Goal: Find specific page/section: Find specific page/section

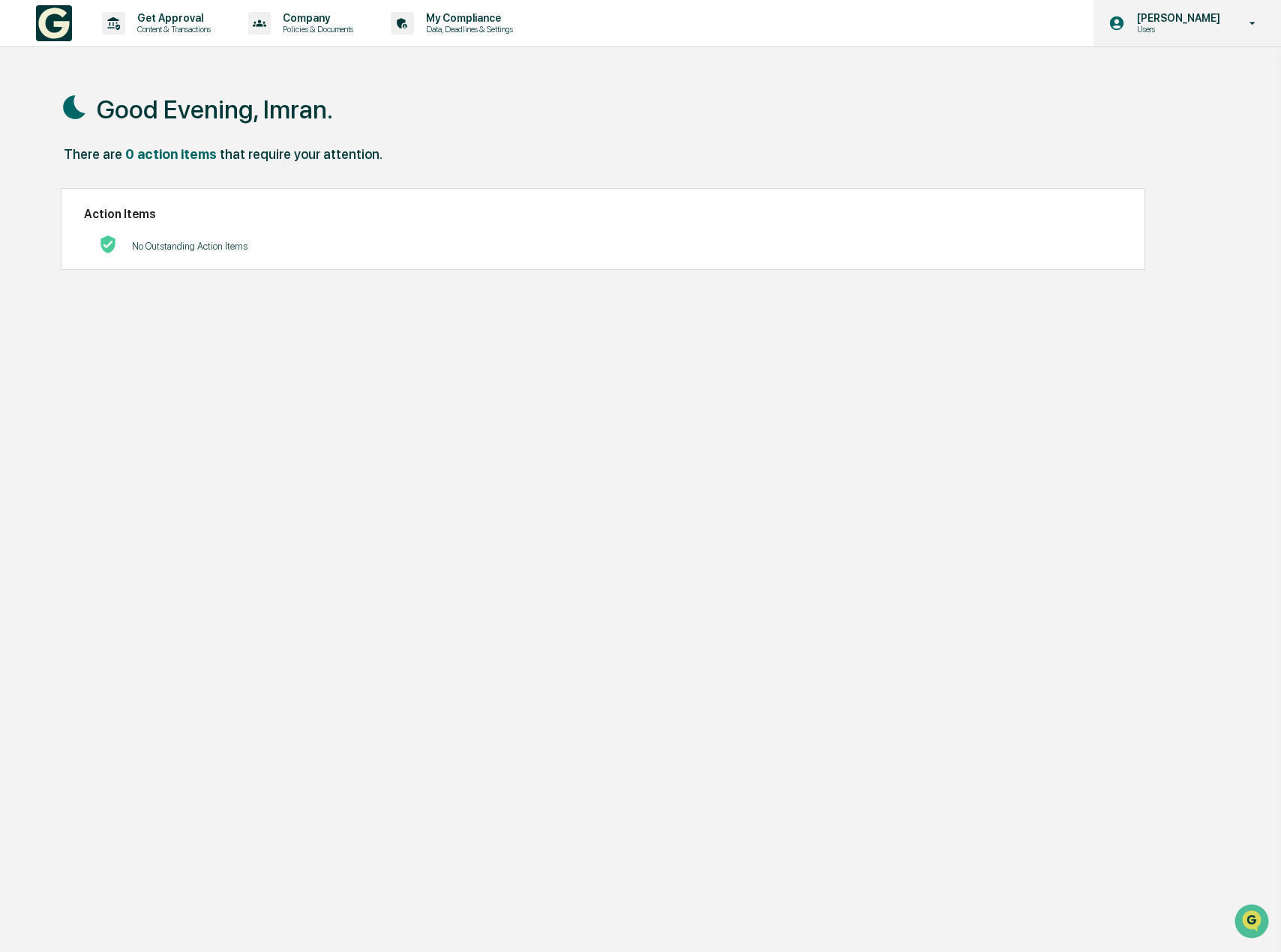
click at [1173, 22] on p "[PERSON_NAME]" at bounding box center [1176, 17] width 103 height 12
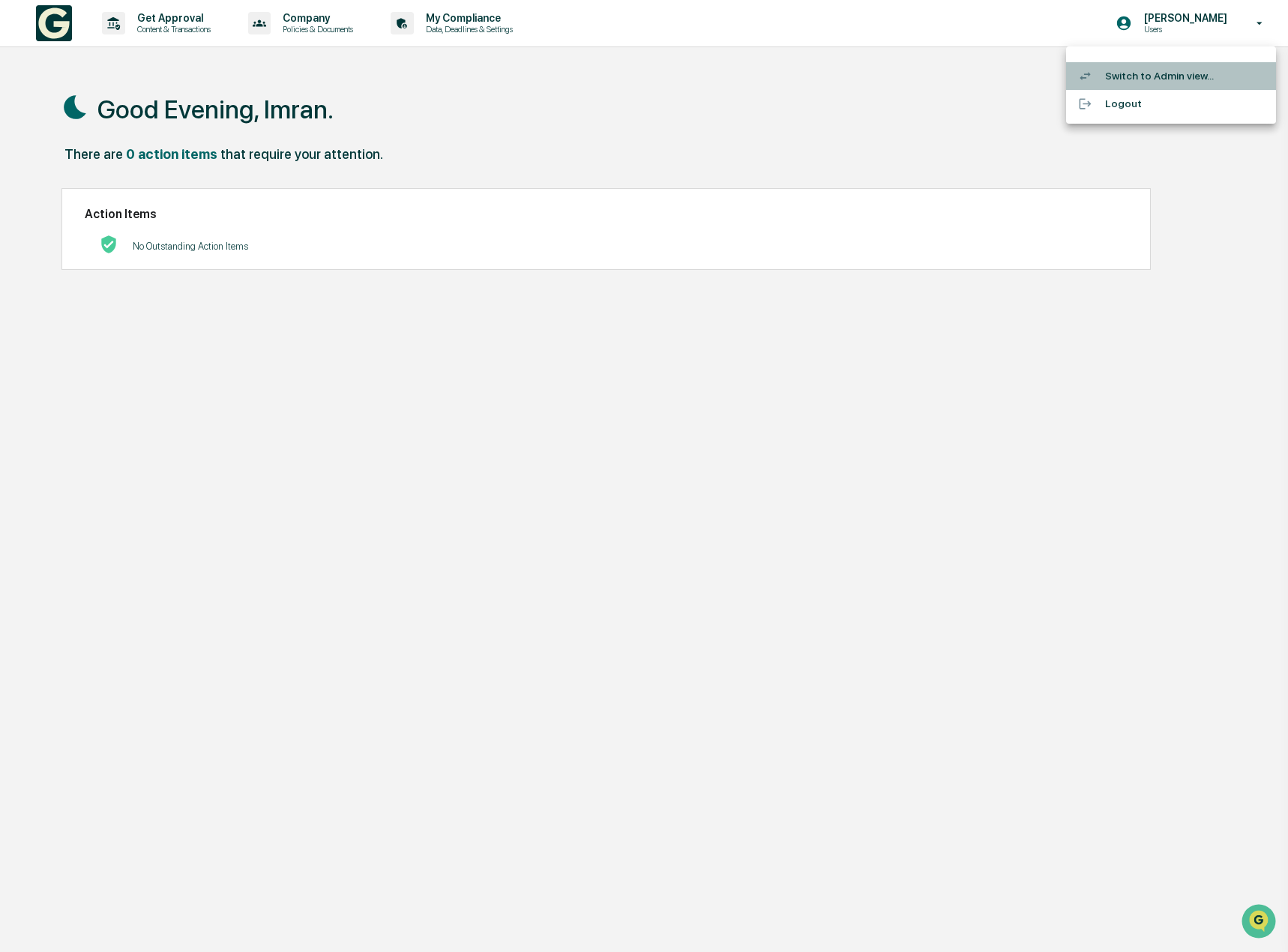
click at [1169, 81] on li "Switch to Admin view..." at bounding box center [1171, 76] width 210 height 28
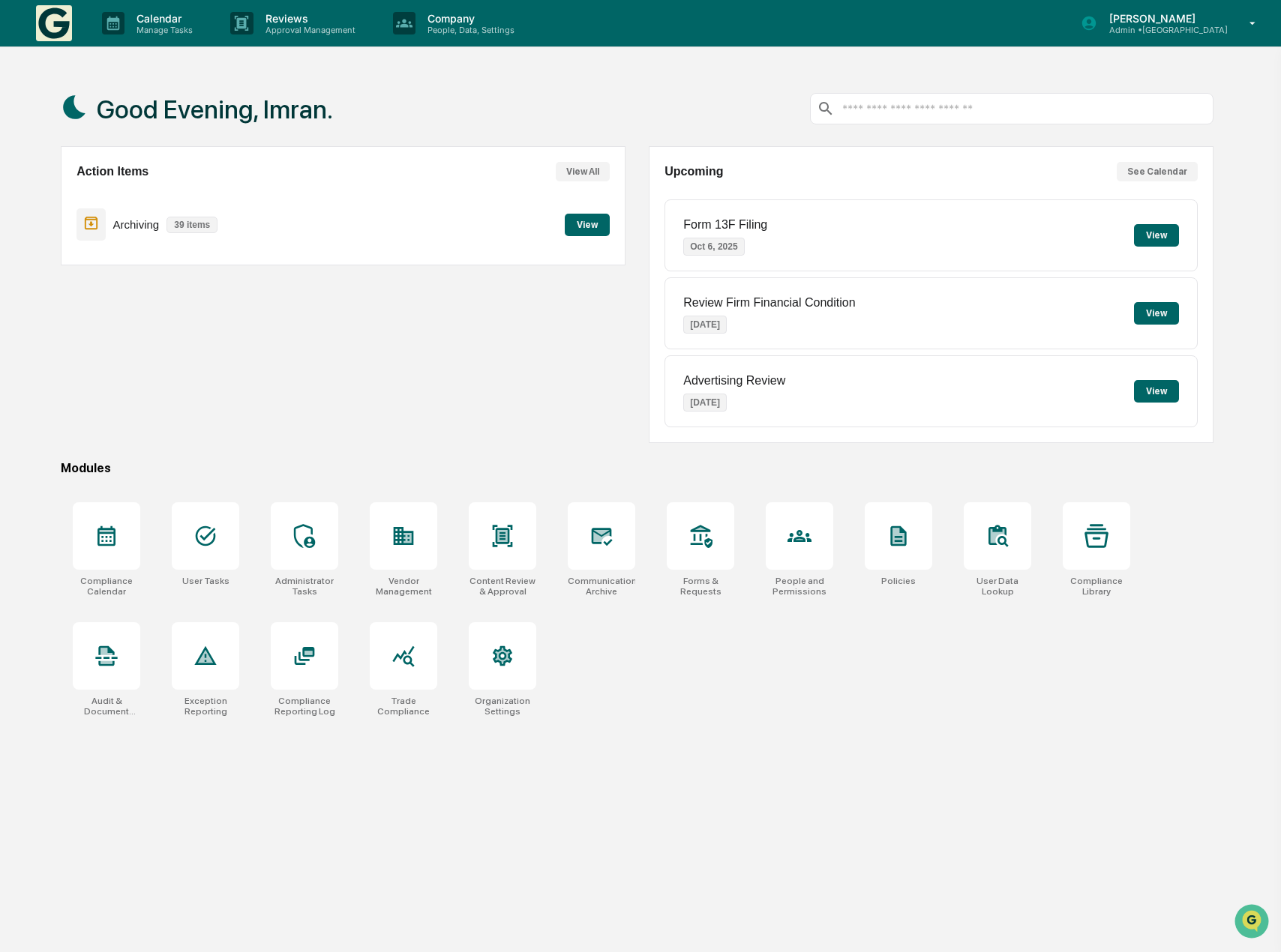
click at [573, 224] on button "View" at bounding box center [588, 224] width 45 height 22
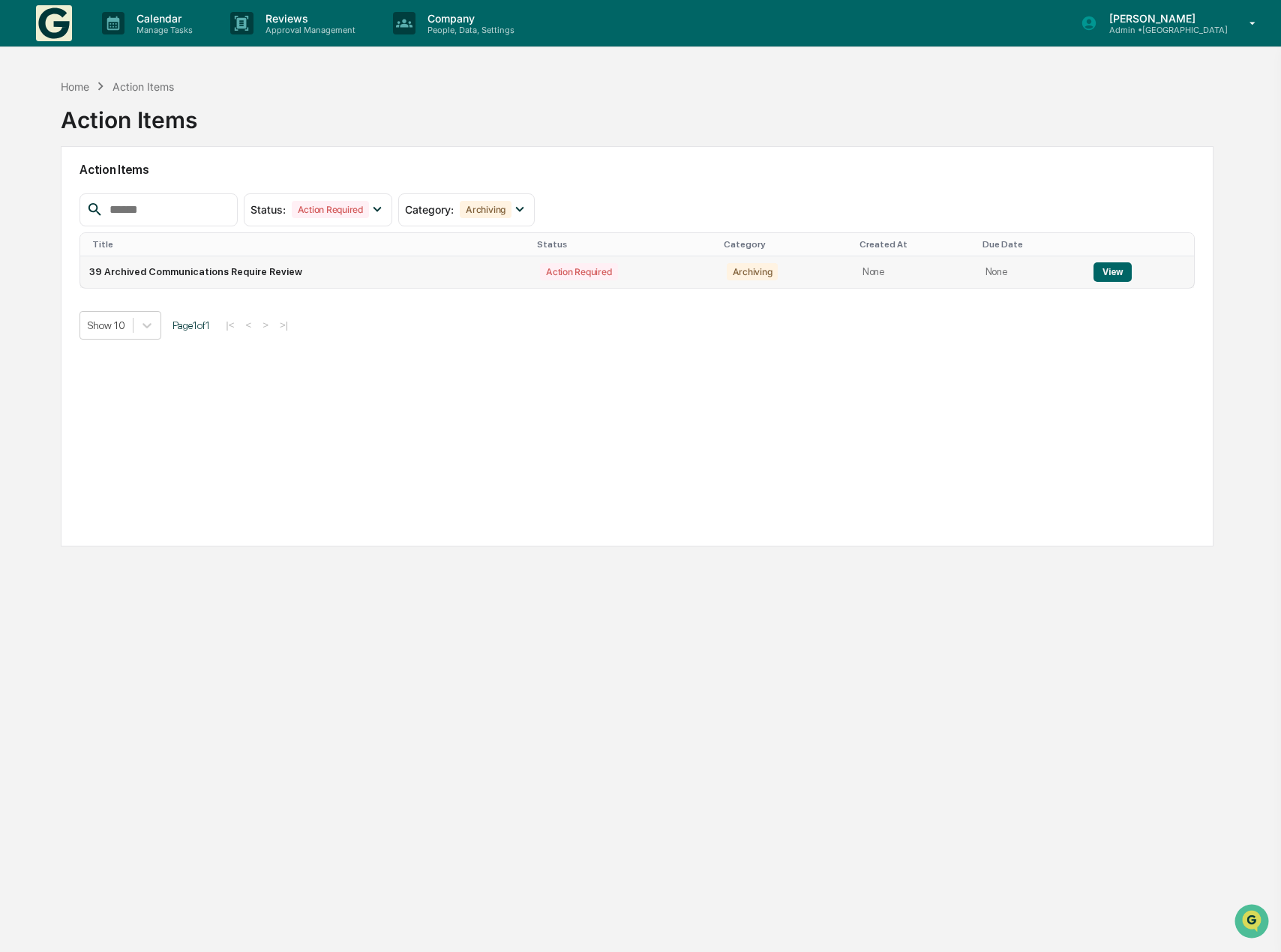
click at [1113, 273] on button "View" at bounding box center [1112, 272] width 38 height 19
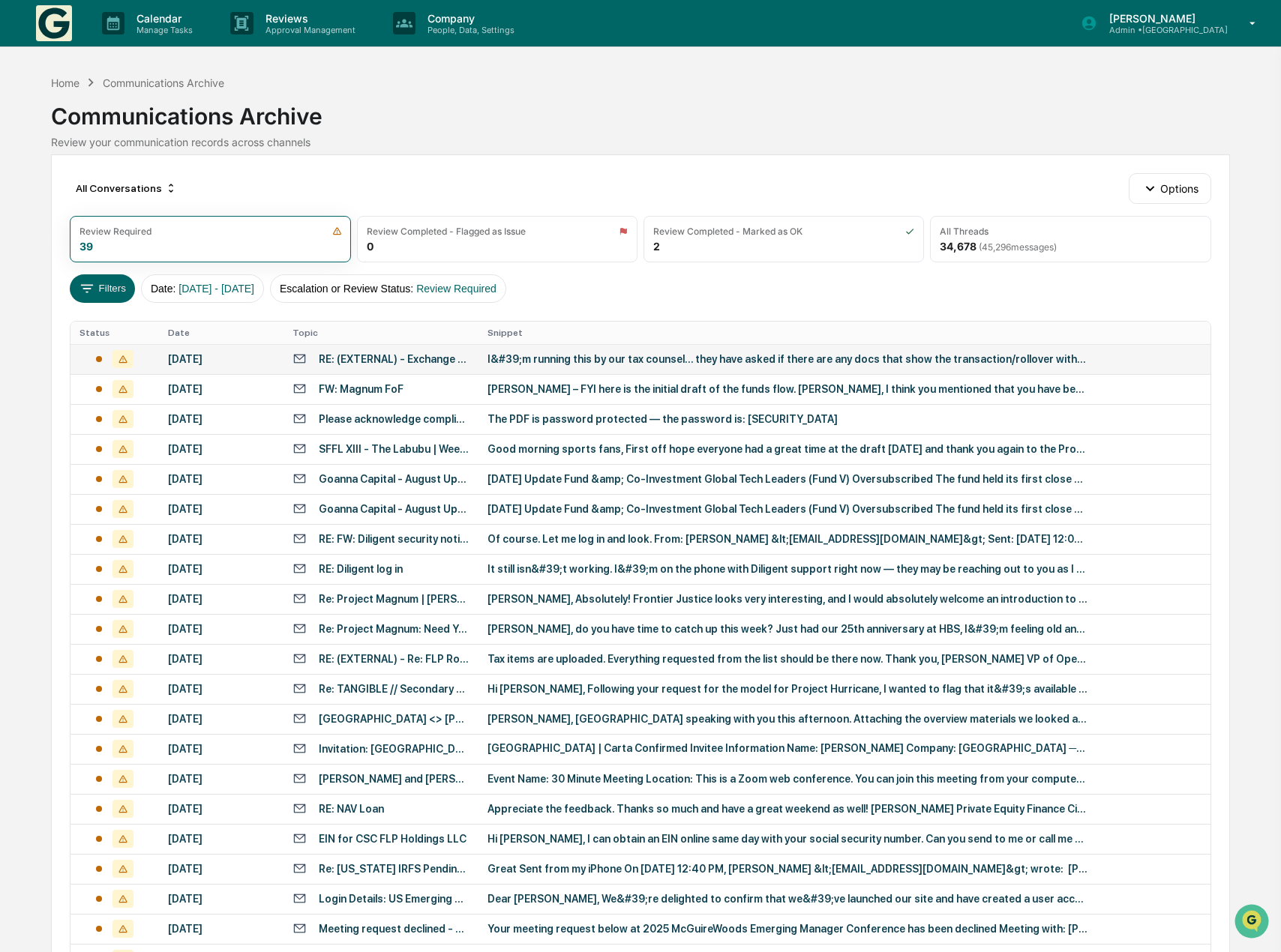
click at [875, 358] on div "I&#39;m running this by our tax counsel… they have asked if there are any docs …" at bounding box center [787, 359] width 600 height 12
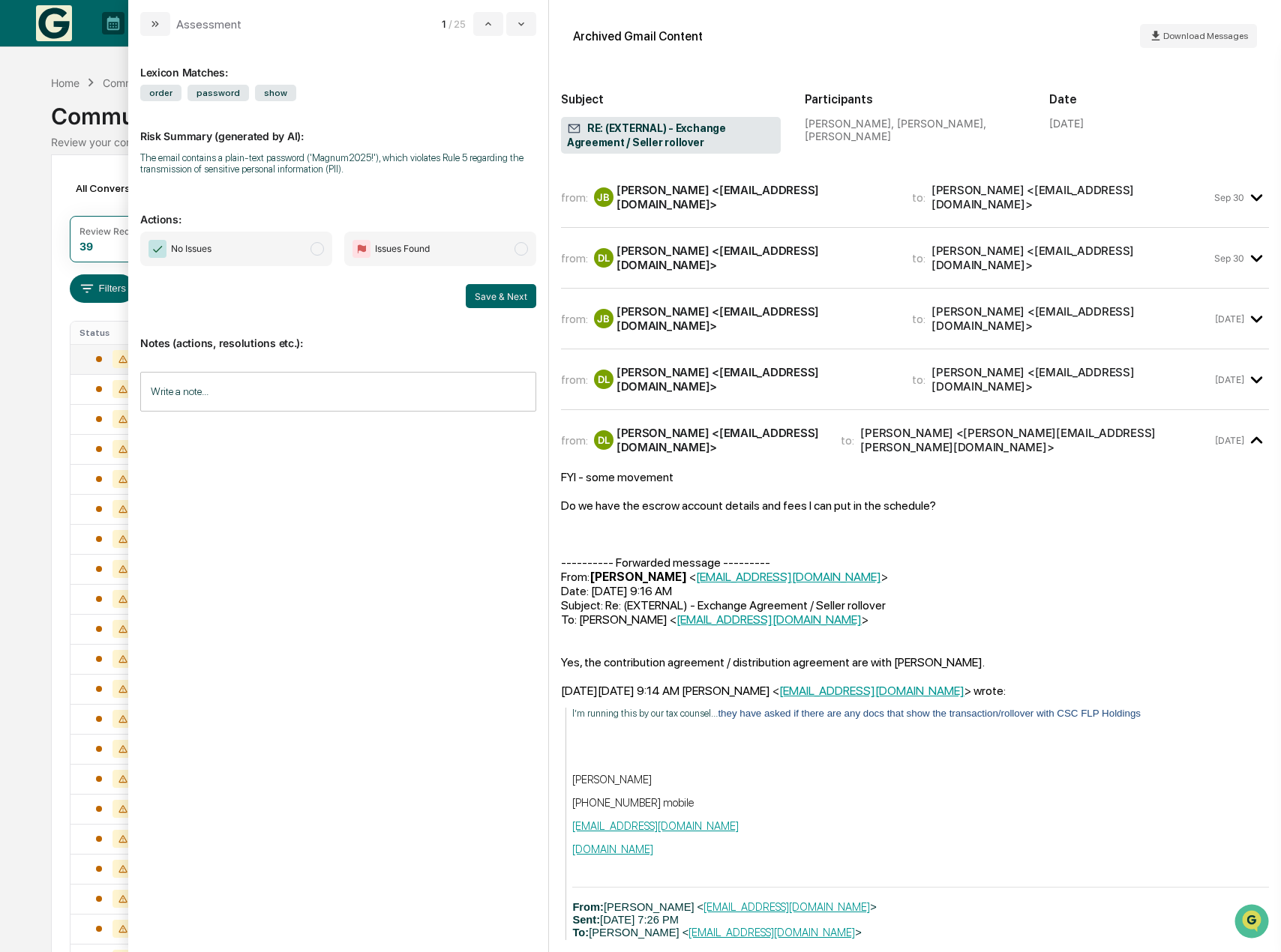
click at [16, 145] on div "Calendar Manage Tasks Reviews Approval Management Company People, Data, Setting…" at bounding box center [640, 589] width 1281 height 1180
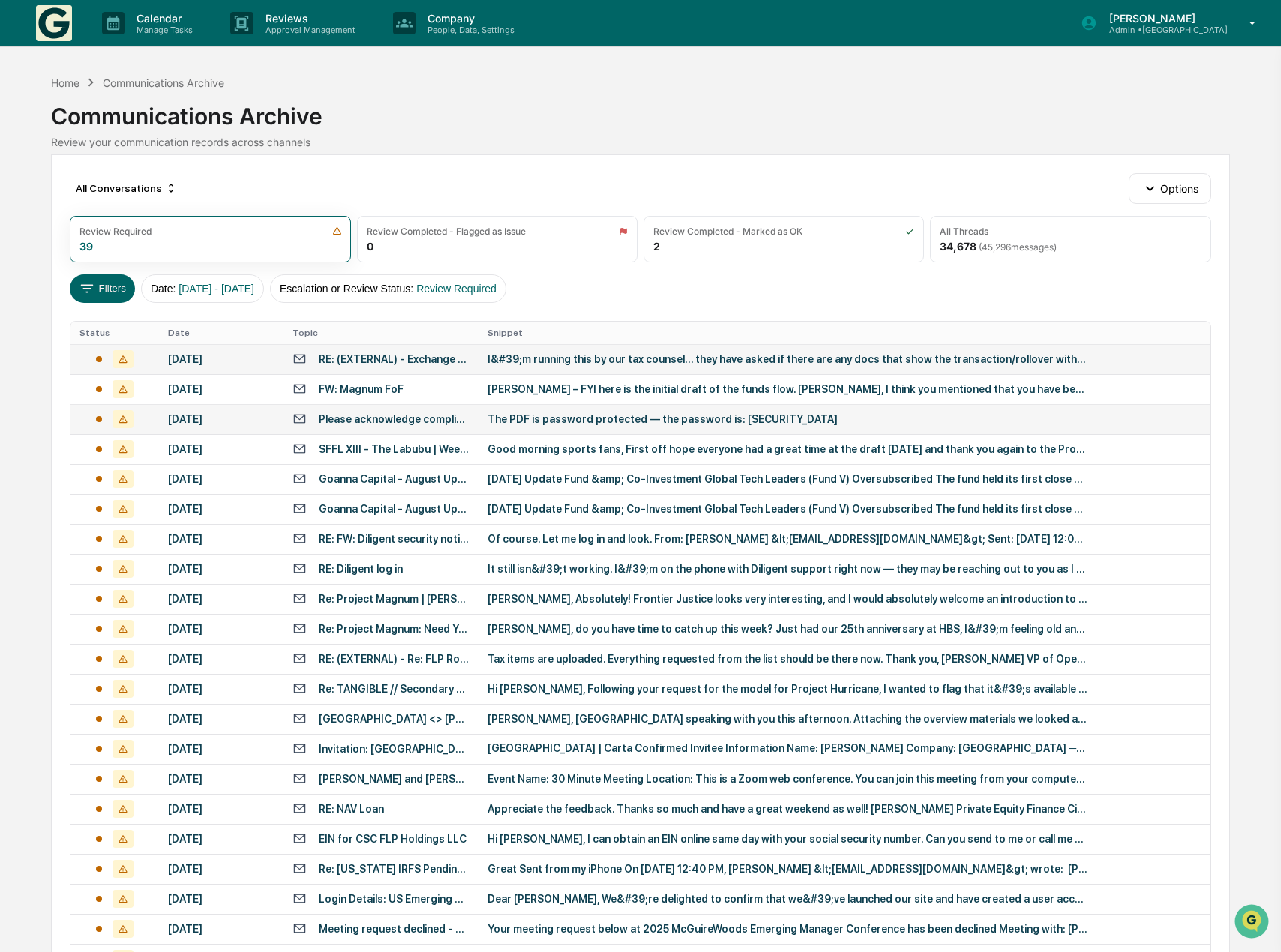
click at [701, 419] on div "The PDF is password protected — the password is: [SECURITY_DATA]" at bounding box center [787, 419] width 600 height 12
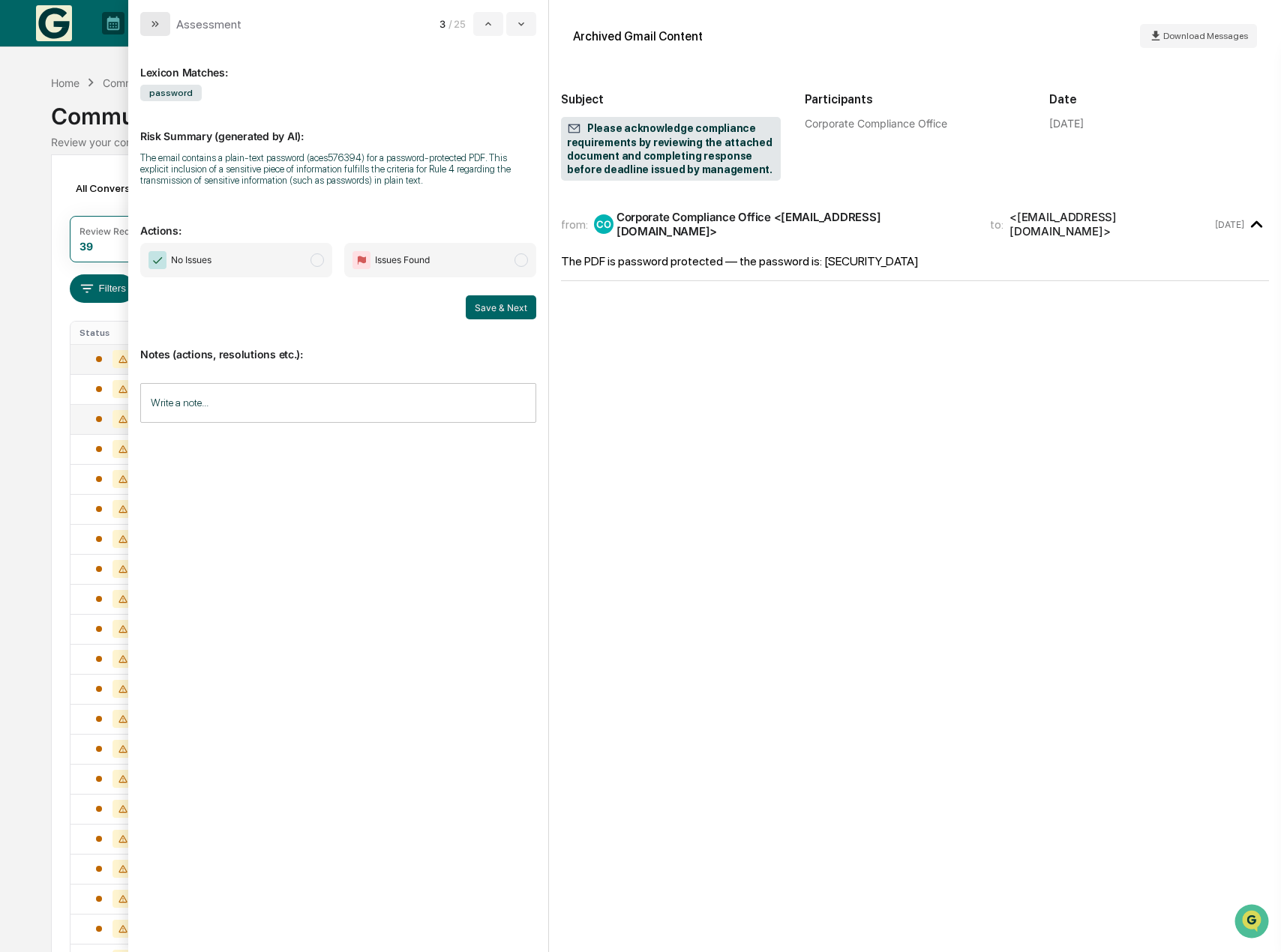
click at [152, 22] on icon "modal" at bounding box center [155, 24] width 12 height 12
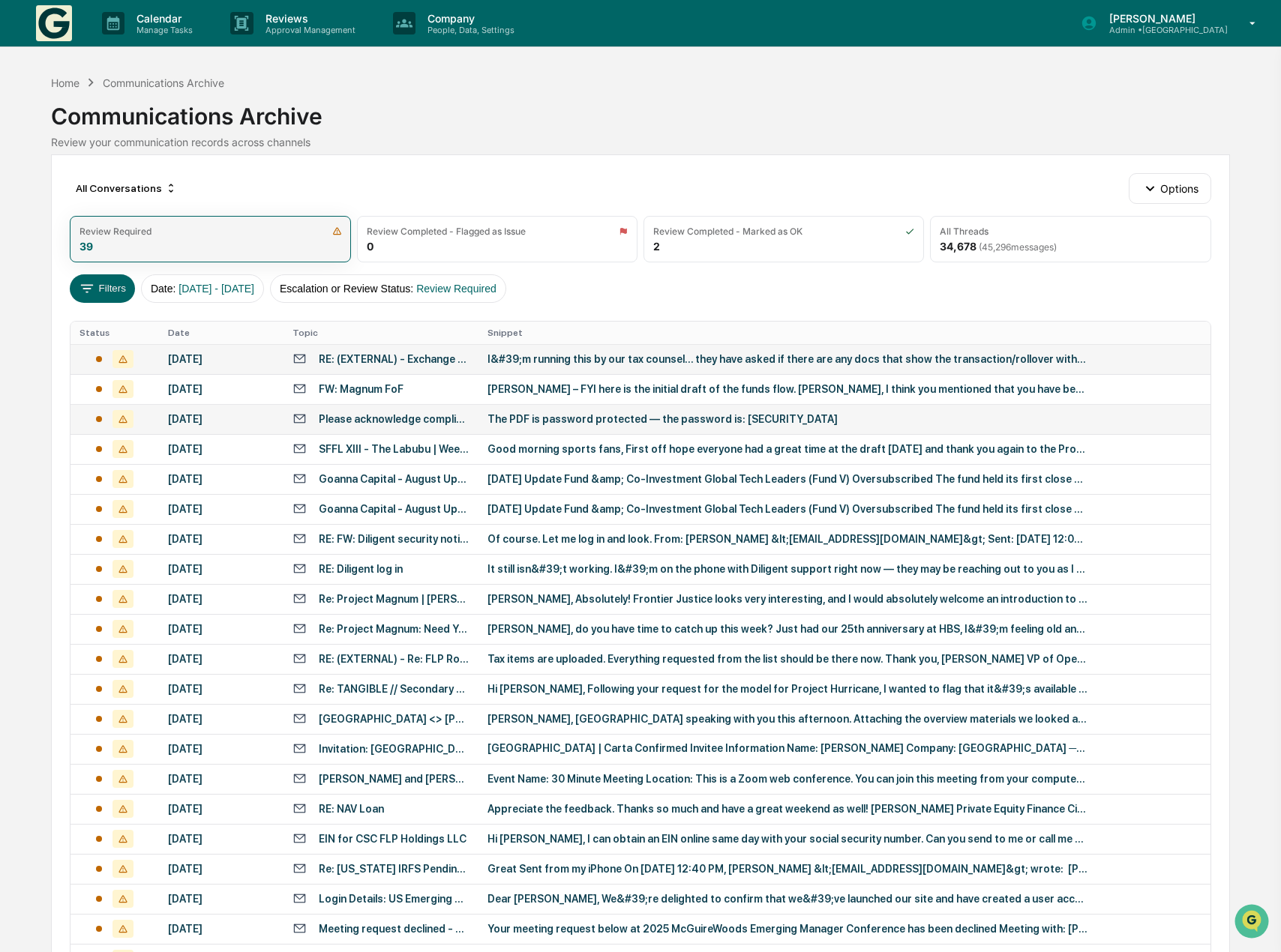
click at [245, 238] on div "Review Required 39" at bounding box center [209, 239] width 280 height 47
click at [954, 251] on div "34,678 ( 45,296 messages)" at bounding box center [998, 246] width 117 height 13
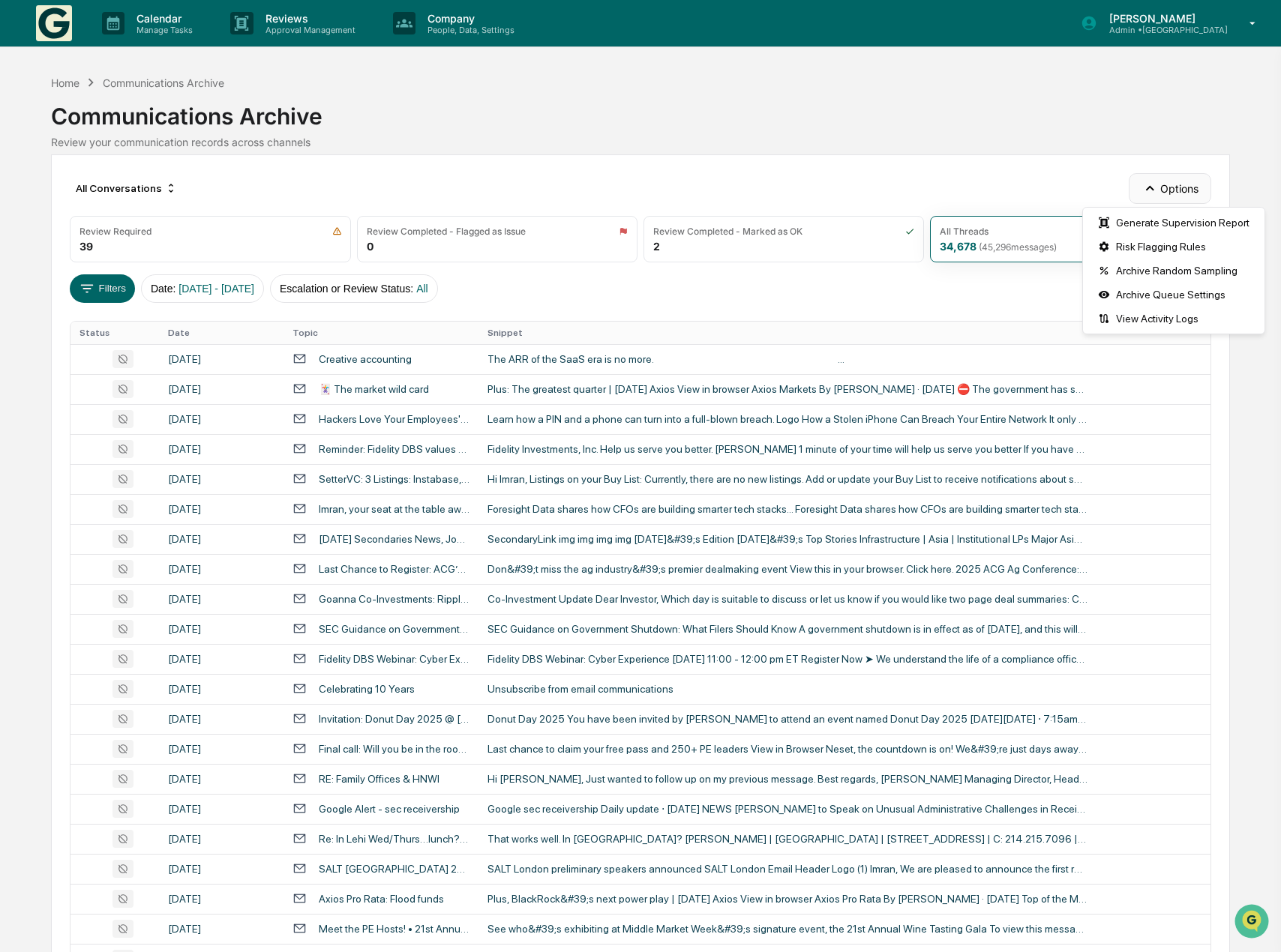
click at [1173, 186] on button "Options" at bounding box center [1169, 188] width 81 height 30
